Goal: Task Accomplishment & Management: Manage account settings

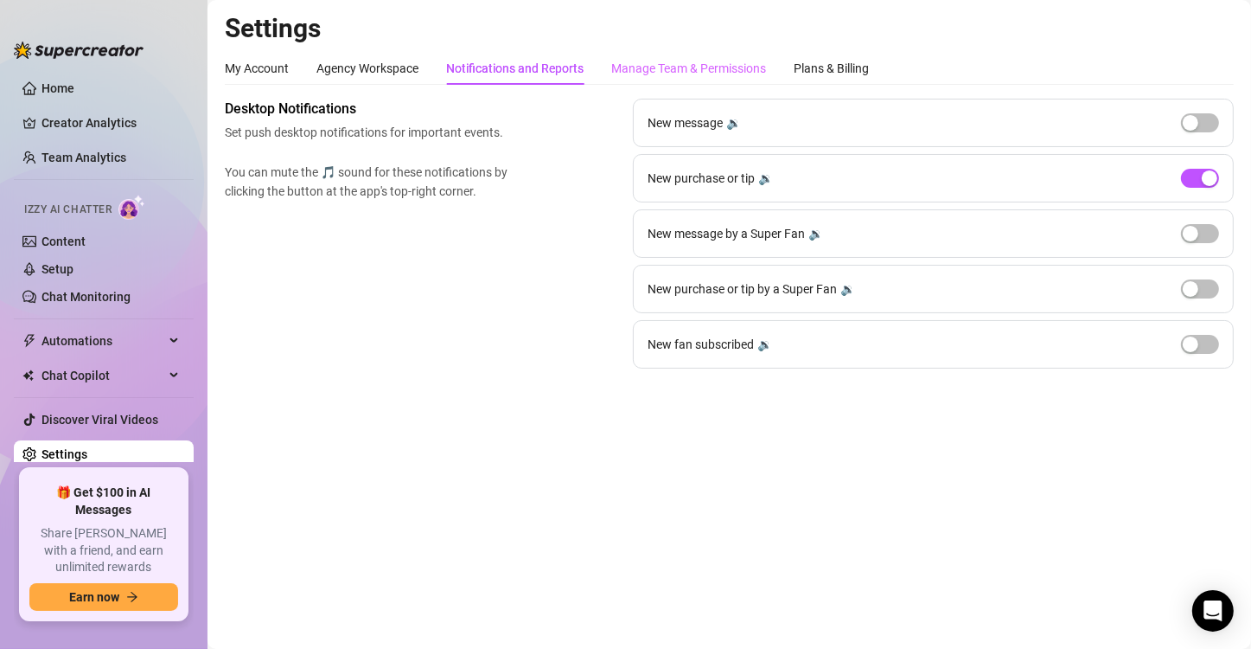
click at [681, 78] on div "Manage Team & Permissions" at bounding box center [688, 68] width 155 height 33
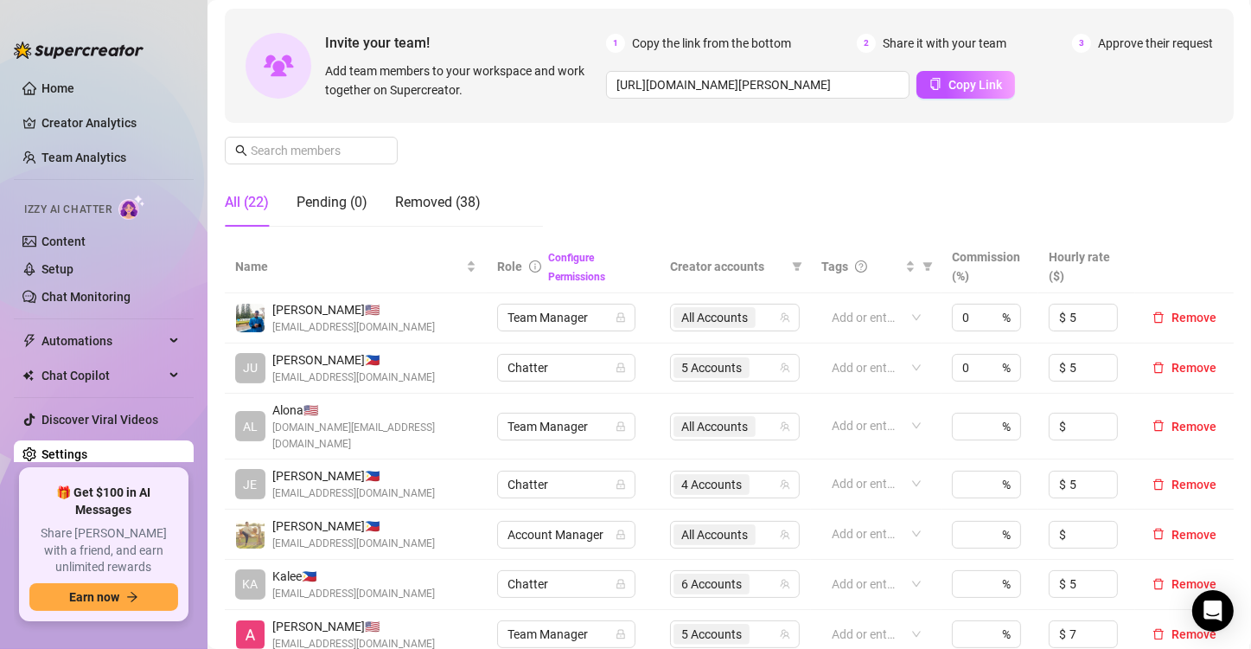
scroll to position [259, 0]
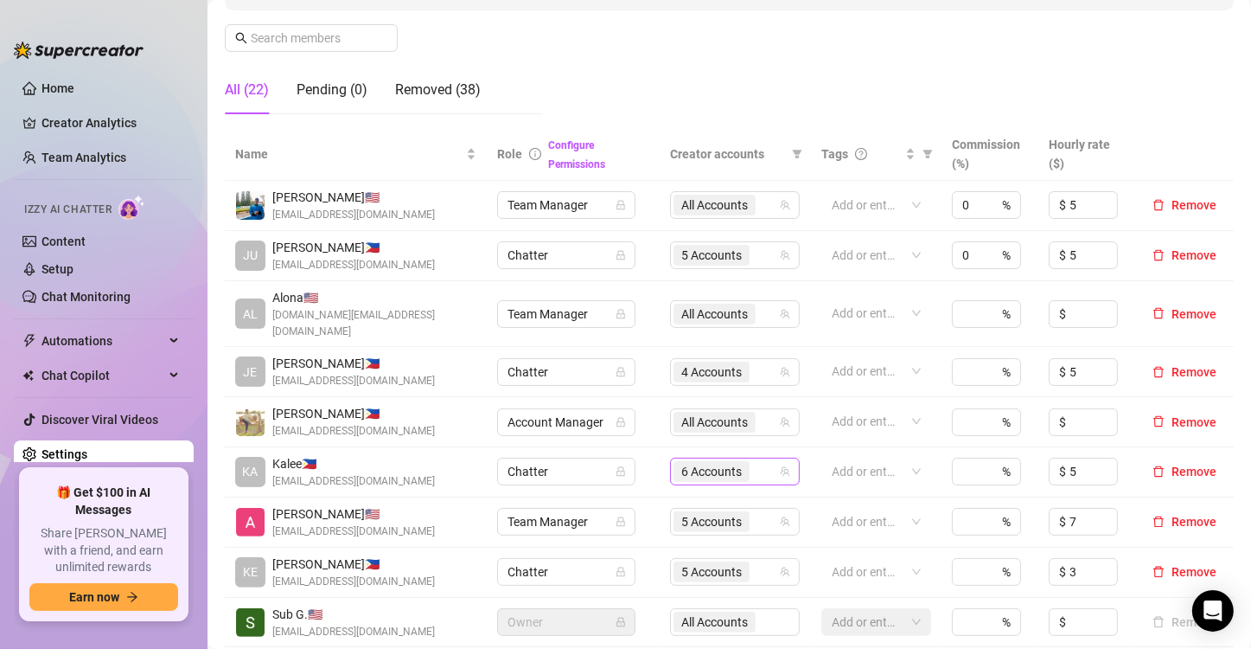
click at [753, 461] on input "search" at bounding box center [754, 471] width 3 height 21
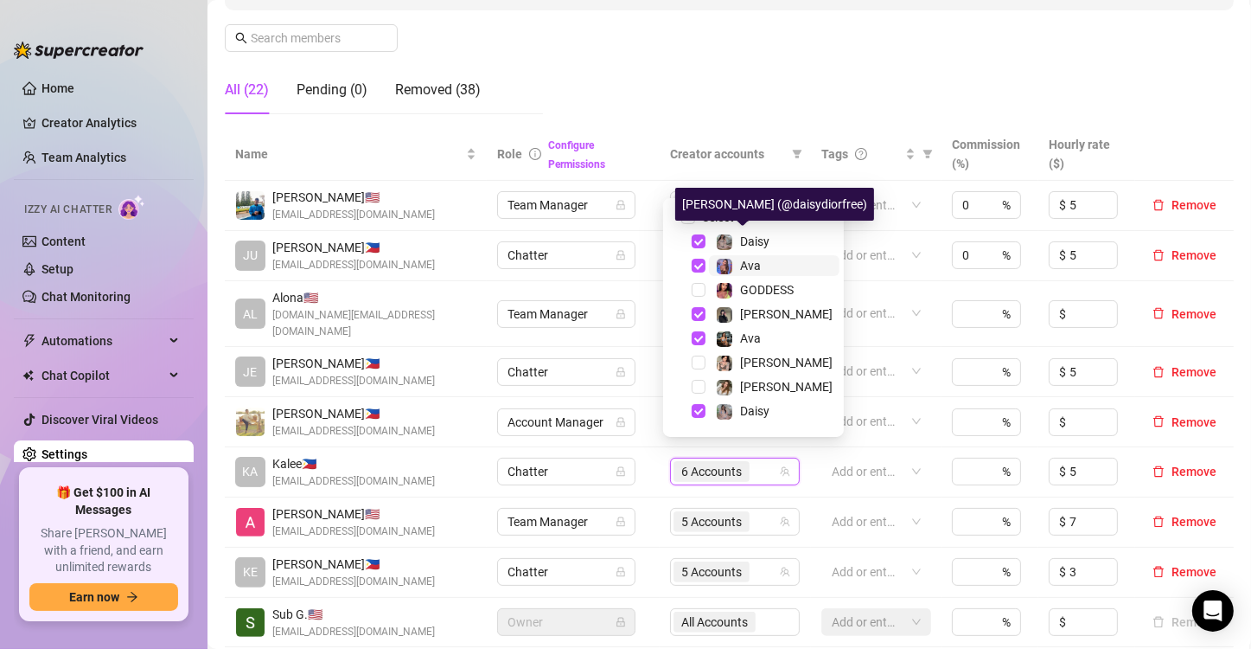
drag, startPoint x: 764, startPoint y: 240, endPoint x: 764, endPoint y: 263, distance: 22.5
click at [764, 241] on span "Daisy" at bounding box center [754, 241] width 29 height 14
click at [764, 263] on span "Ava" at bounding box center [774, 265] width 131 height 21
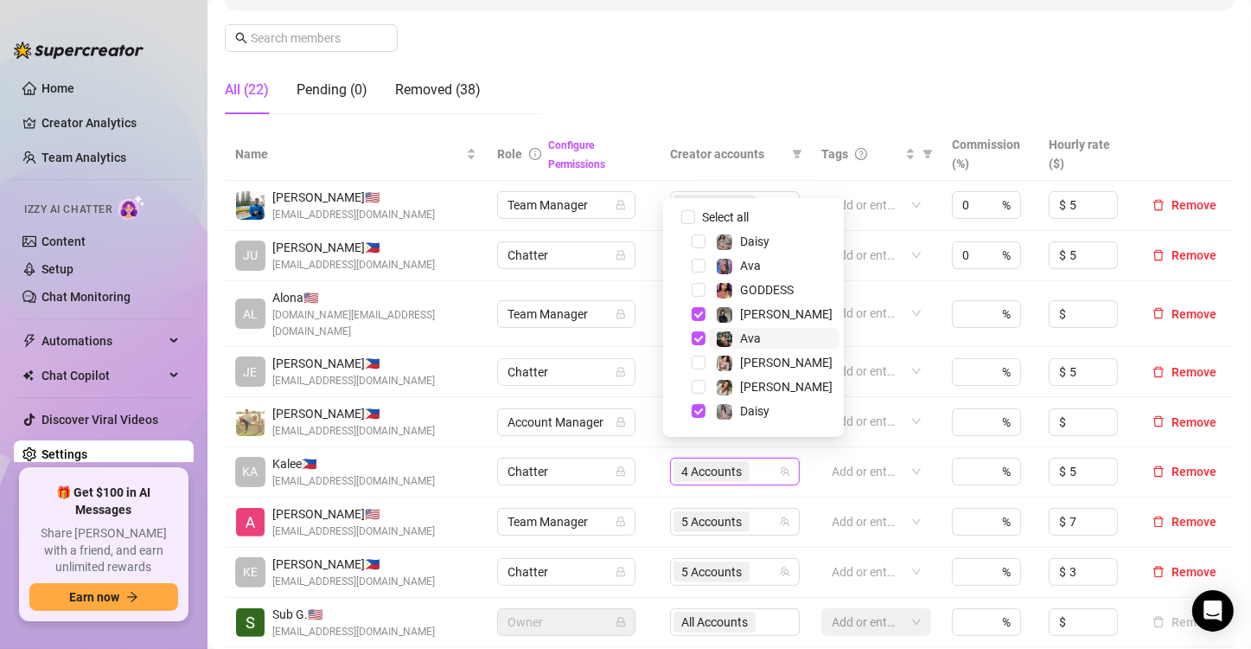
click at [767, 329] on span "Ava" at bounding box center [774, 338] width 131 height 21
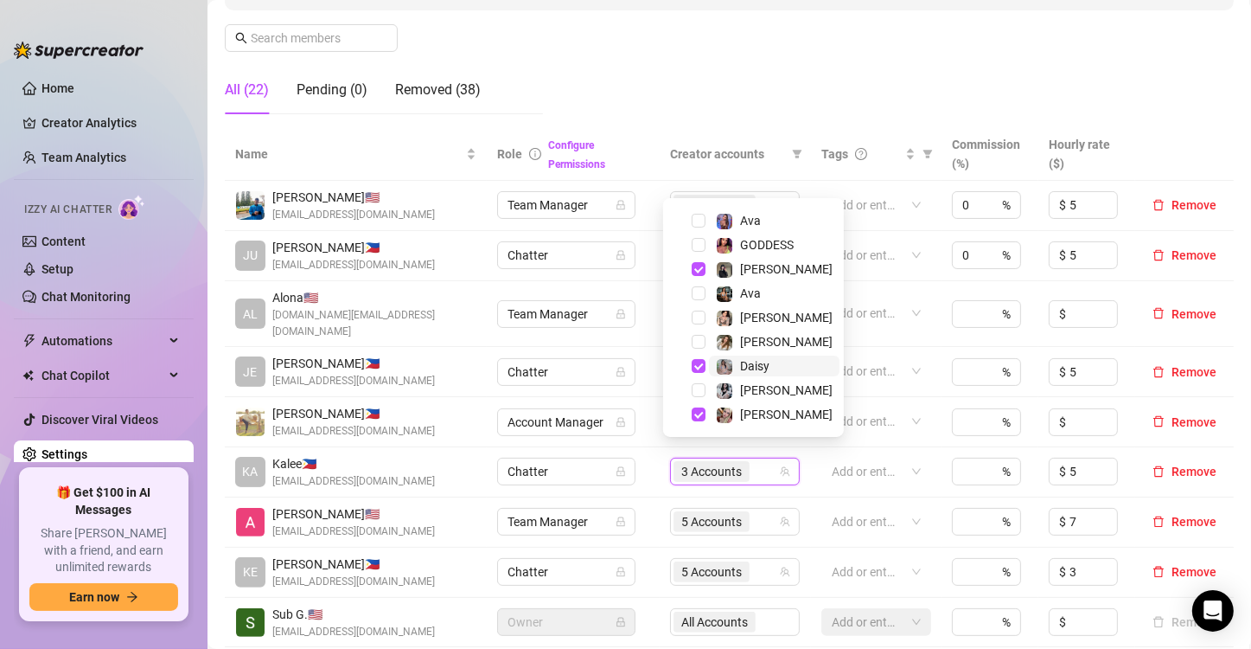
click at [768, 367] on span "Daisy" at bounding box center [754, 366] width 29 height 14
click at [775, 314] on span "[PERSON_NAME]" at bounding box center [774, 317] width 131 height 21
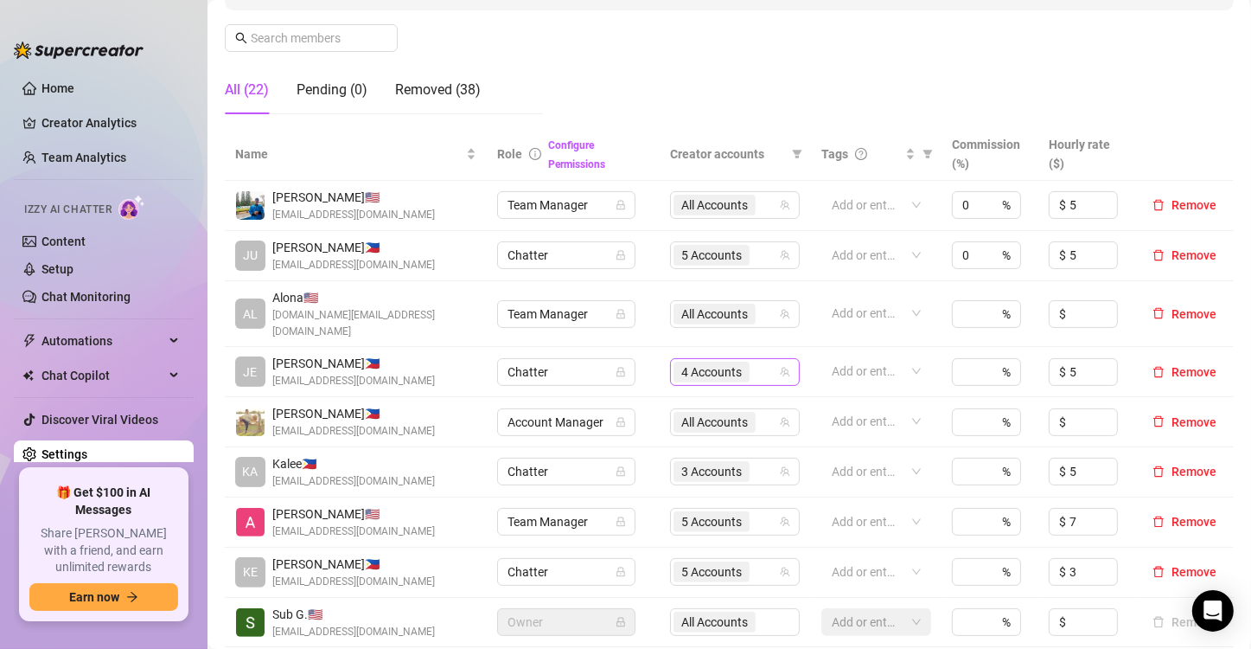
scroll to position [432, 0]
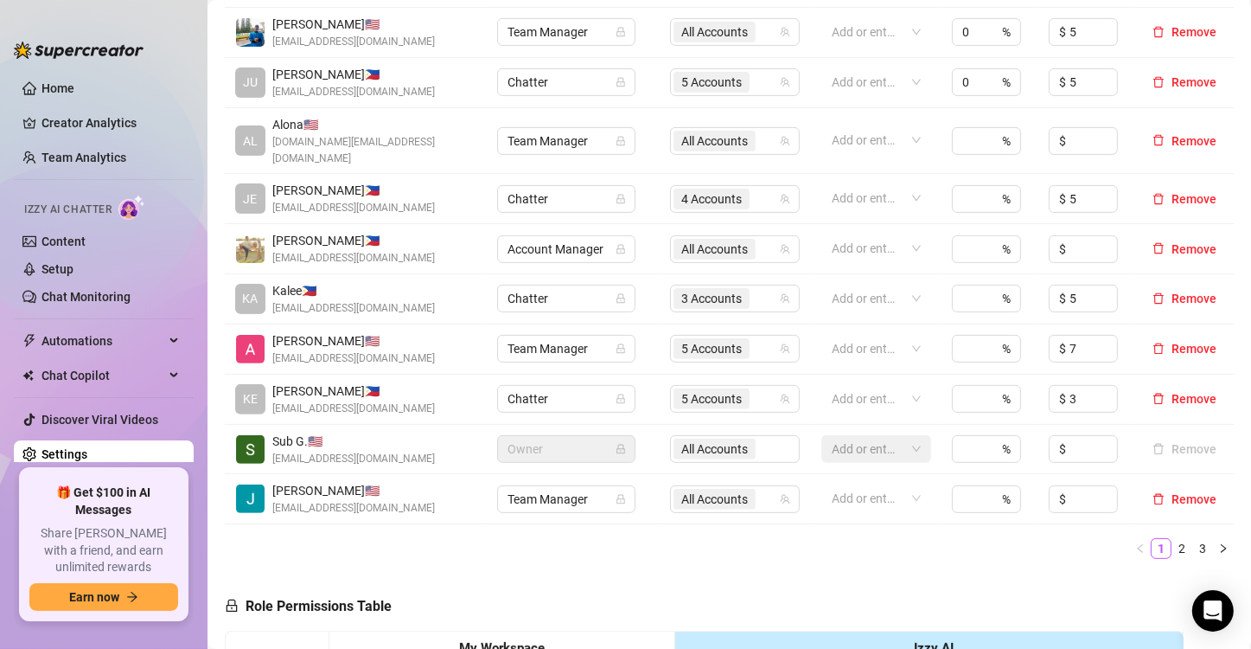
drag, startPoint x: 1160, startPoint y: 533, endPoint x: 864, endPoint y: 515, distance: 297.1
click at [1173, 539] on link "2" at bounding box center [1182, 548] width 19 height 19
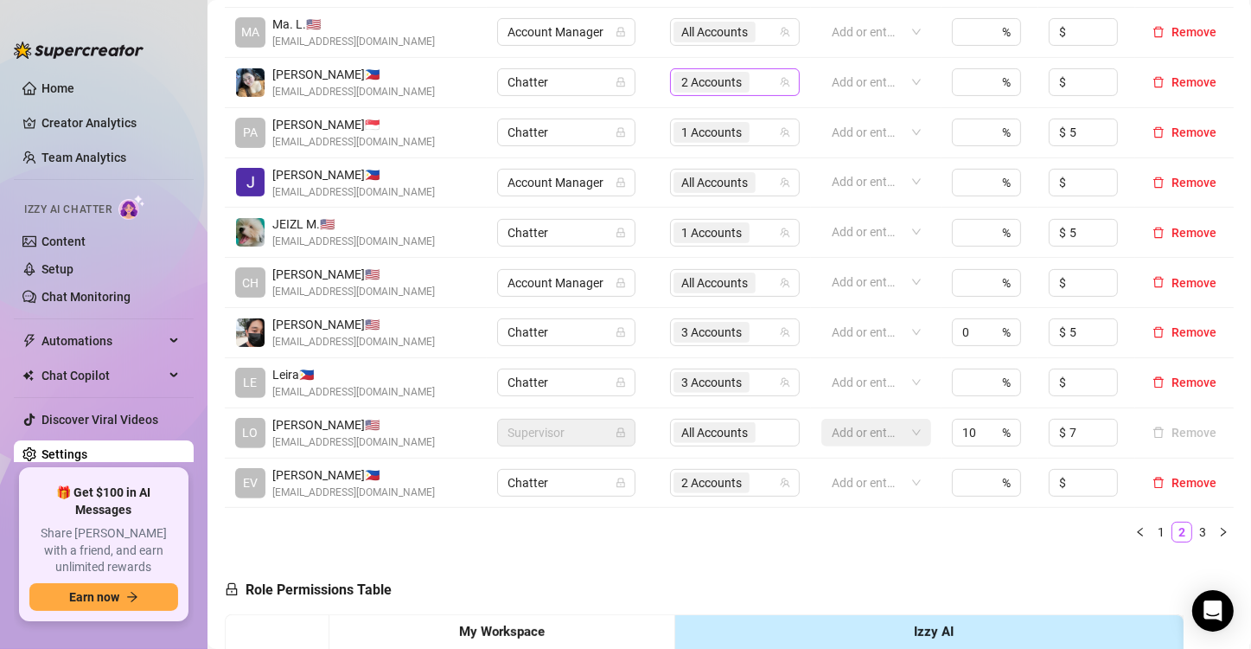
click at [751, 83] on div "2 Accounts" at bounding box center [726, 82] width 105 height 24
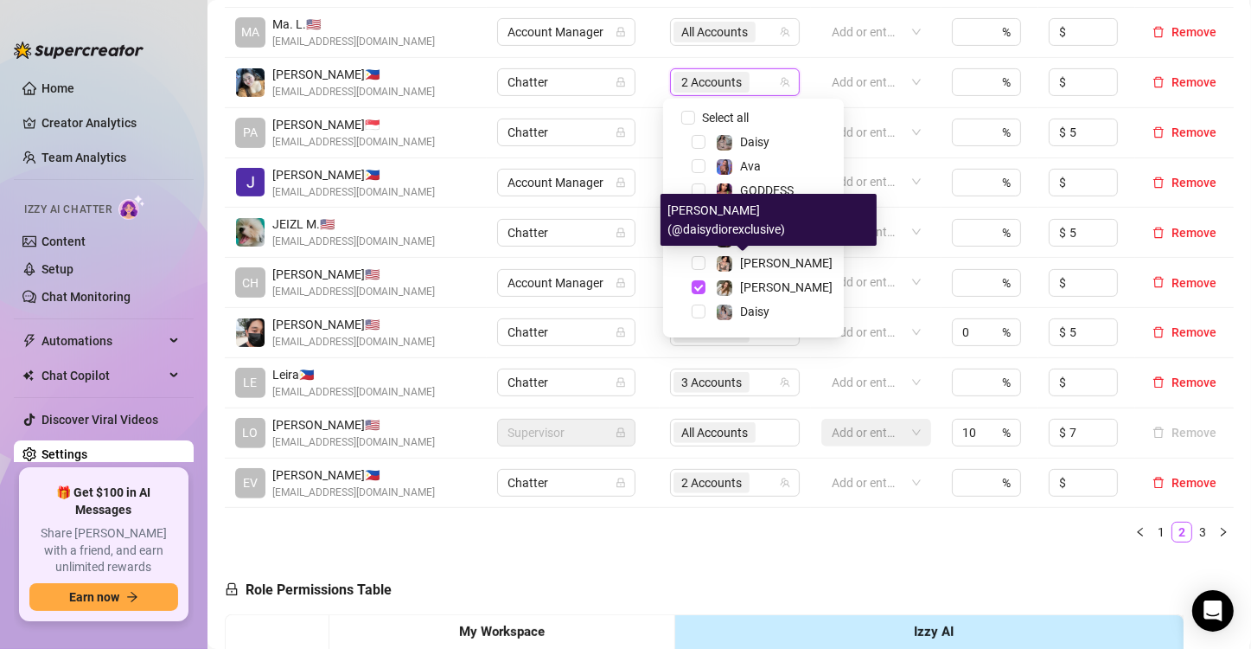
scroll to position [45, 0]
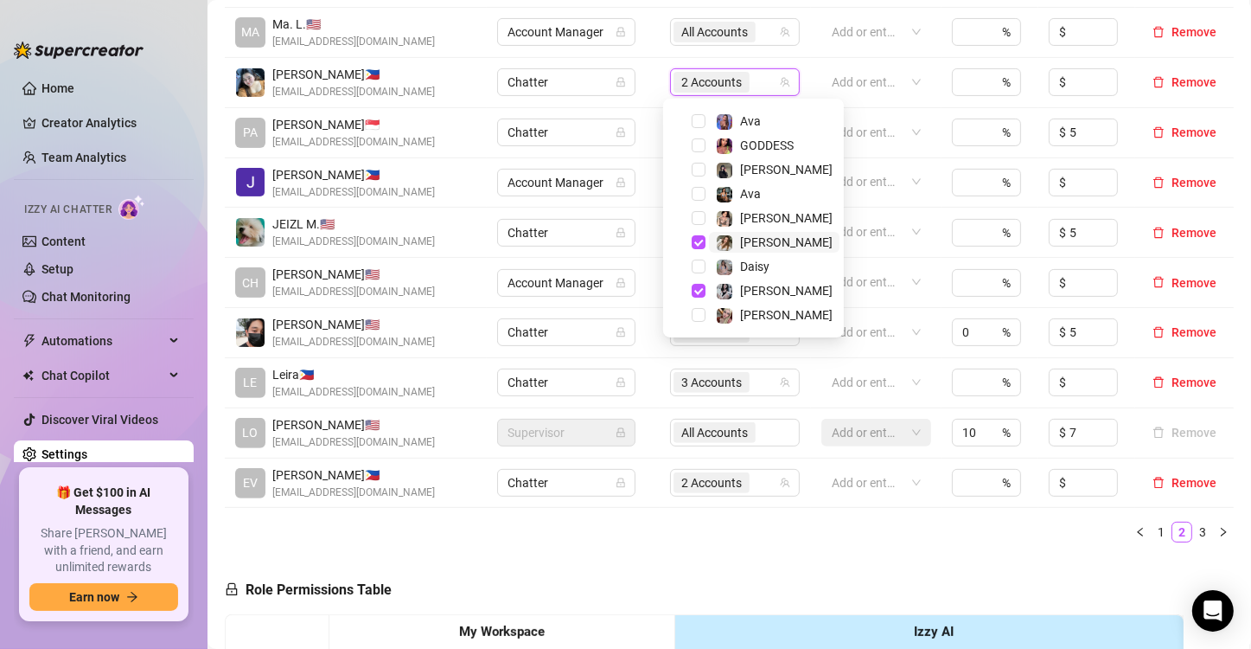
click at [775, 239] on span "[PERSON_NAME]" at bounding box center [774, 242] width 131 height 21
click at [774, 224] on span "[PERSON_NAME]" at bounding box center [774, 218] width 131 height 21
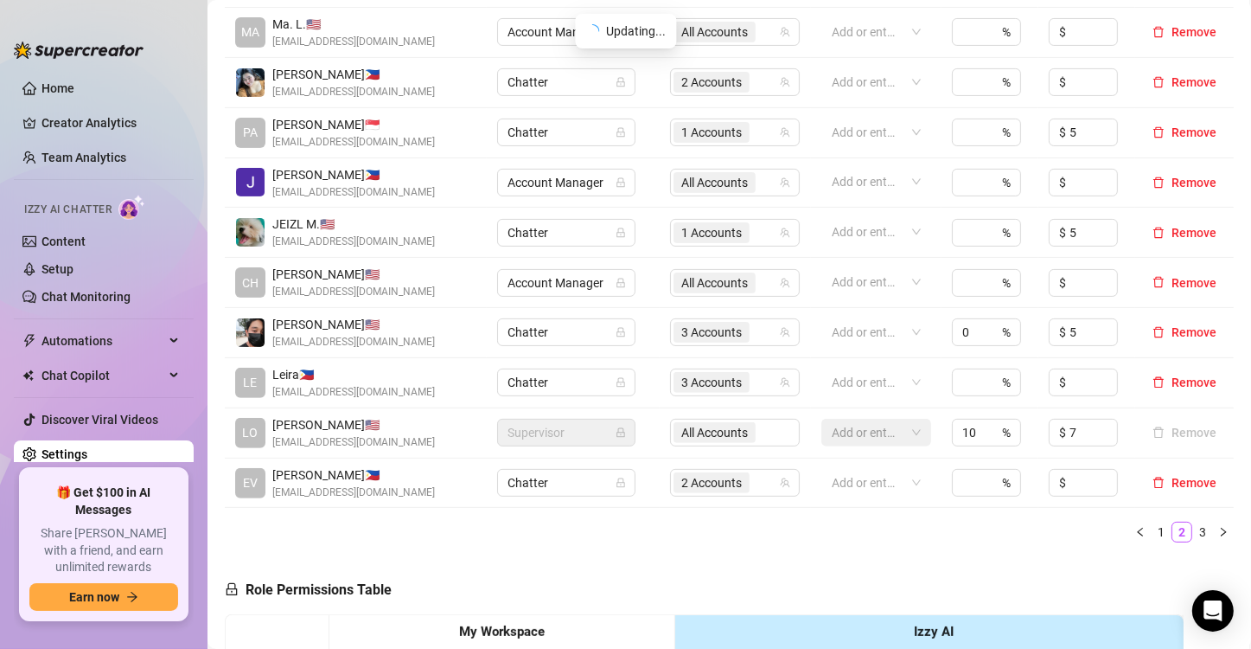
click at [774, 224] on div "1 Accounts" at bounding box center [735, 233] width 130 height 28
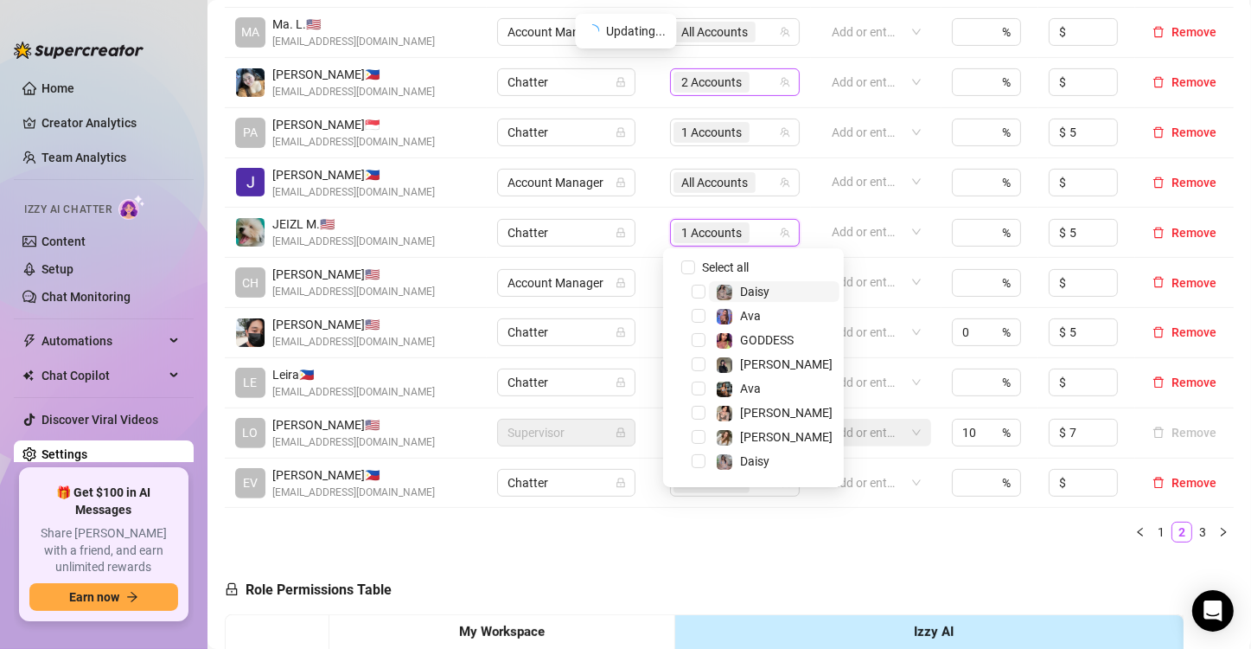
click at [754, 82] on div "2 Accounts" at bounding box center [726, 82] width 105 height 24
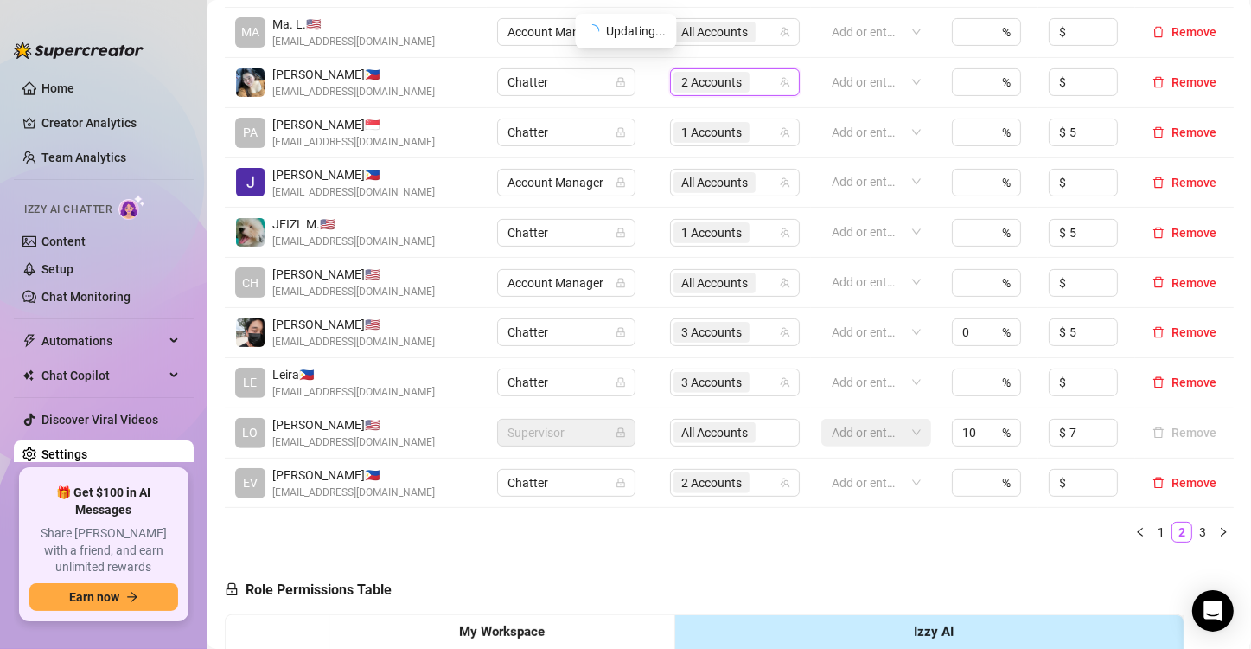
scroll to position [24, 0]
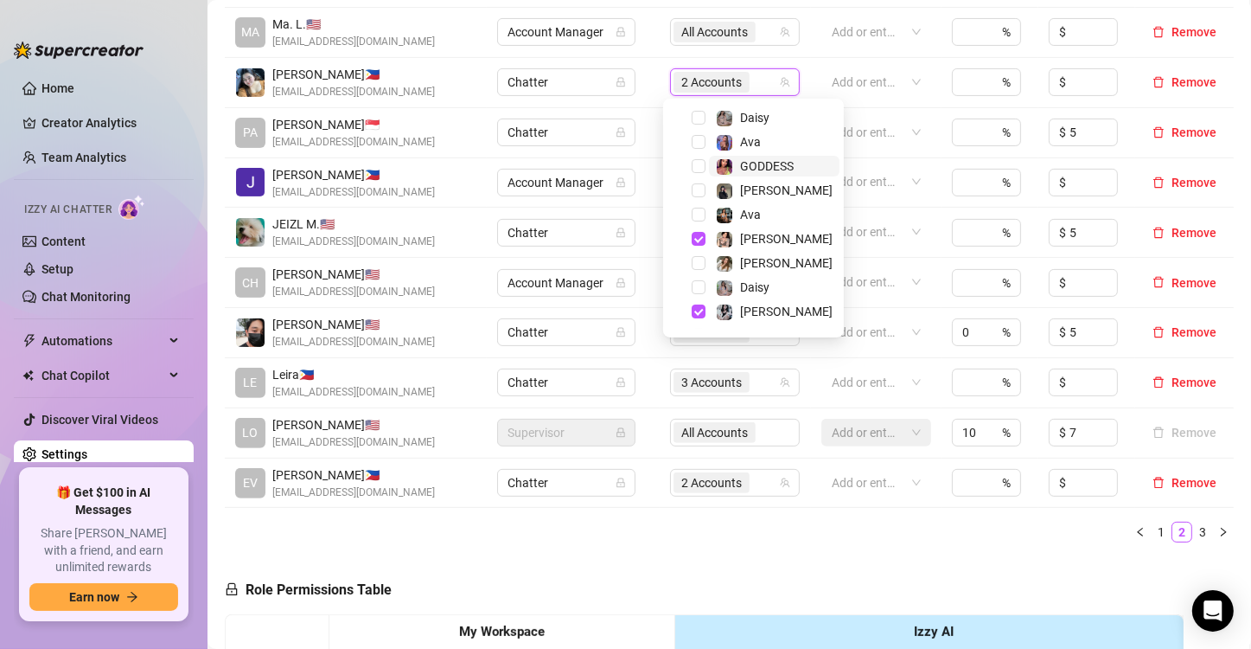
click at [770, 162] on span "GODDESS" at bounding box center [767, 166] width 54 height 14
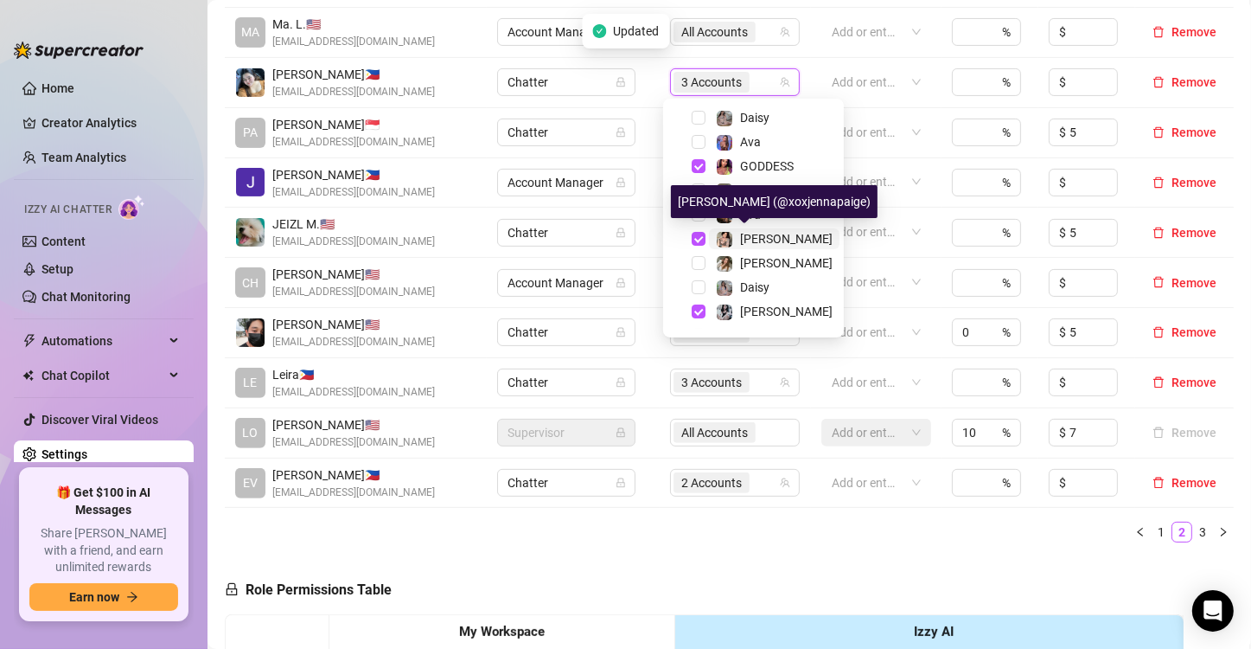
click at [764, 238] on span "[PERSON_NAME]" at bounding box center [786, 239] width 93 height 14
